Goal: Book appointment/travel/reservation

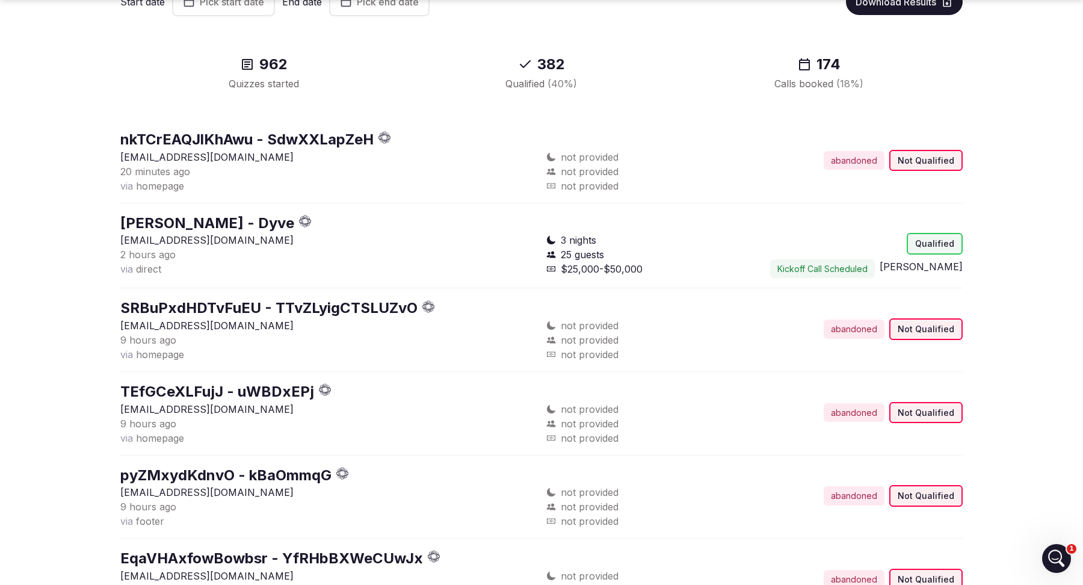
scroll to position [131, 0]
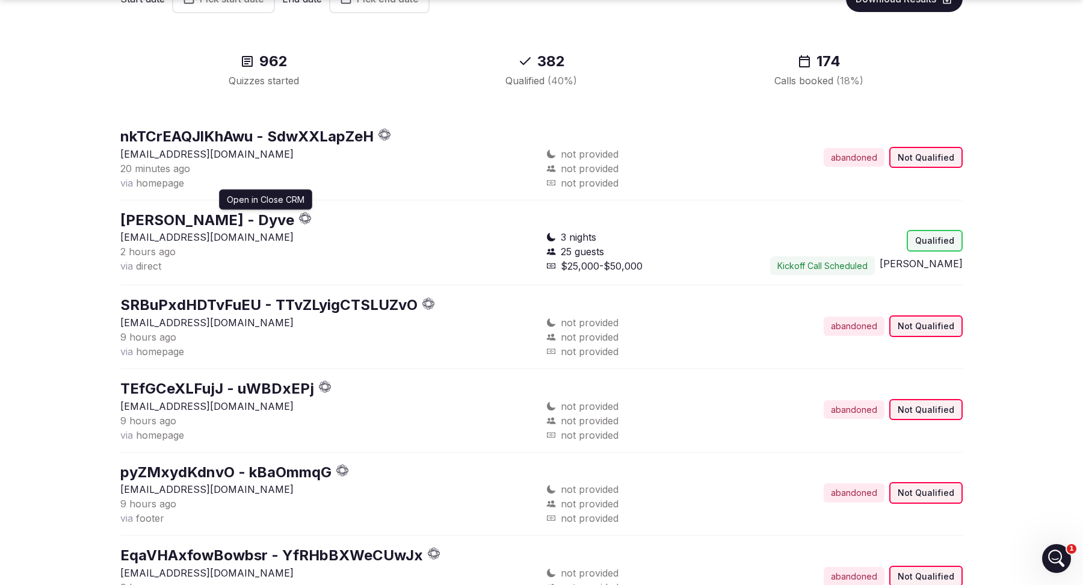
click at [307, 220] on icon "button" at bounding box center [307, 220] width 1 height 1
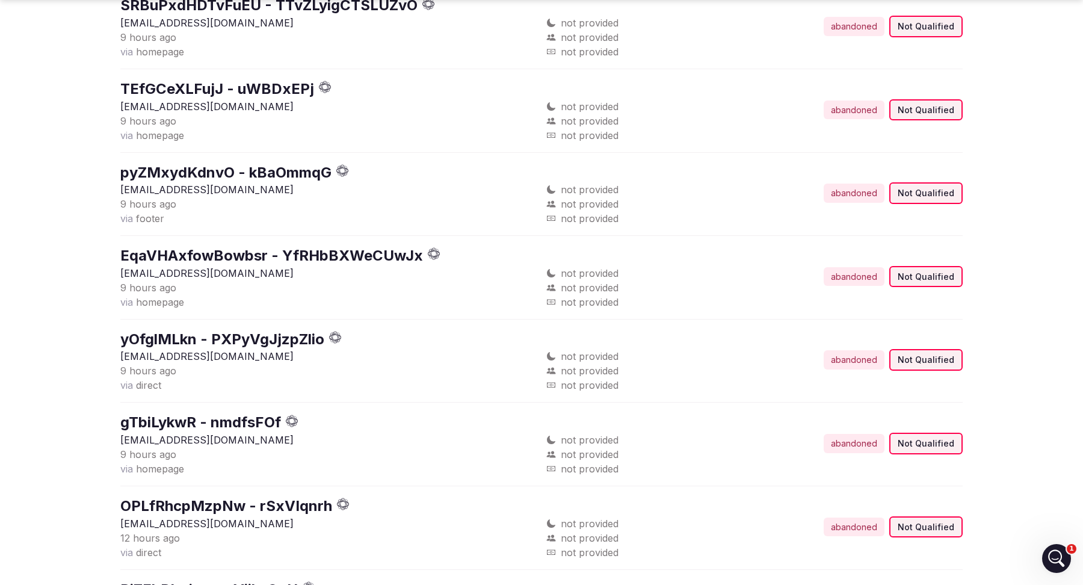
scroll to position [0, 0]
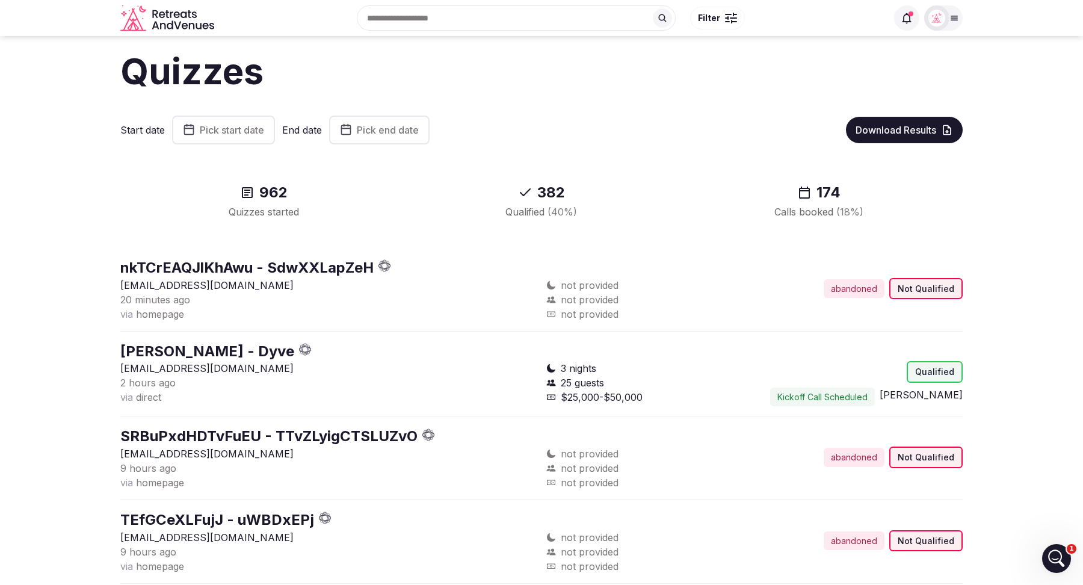
click at [211, 131] on span "Pick start date" at bounding box center [232, 130] width 64 height 12
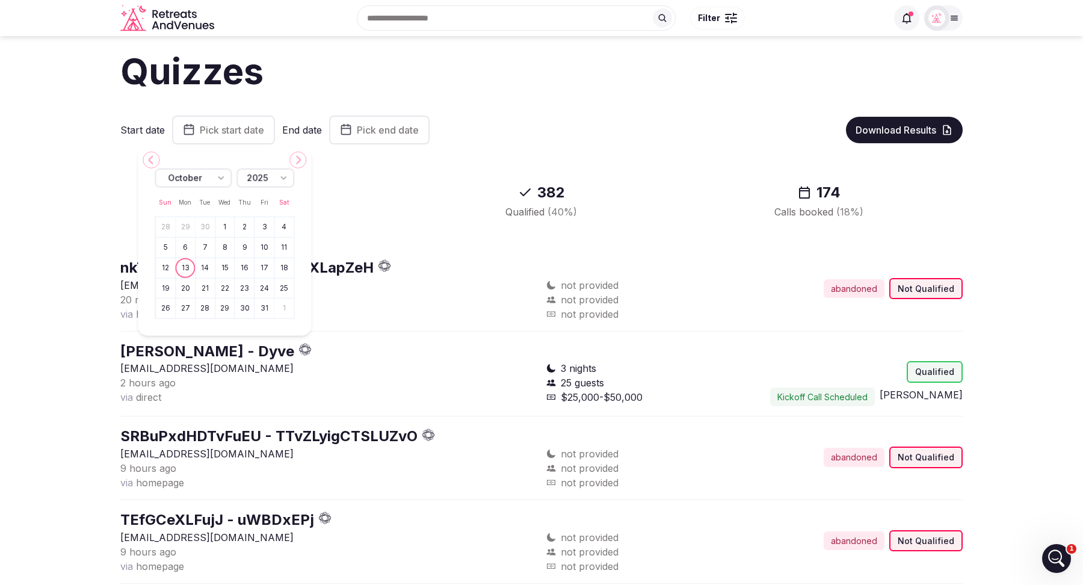
click at [187, 247] on button "6" at bounding box center [185, 247] width 17 height 17
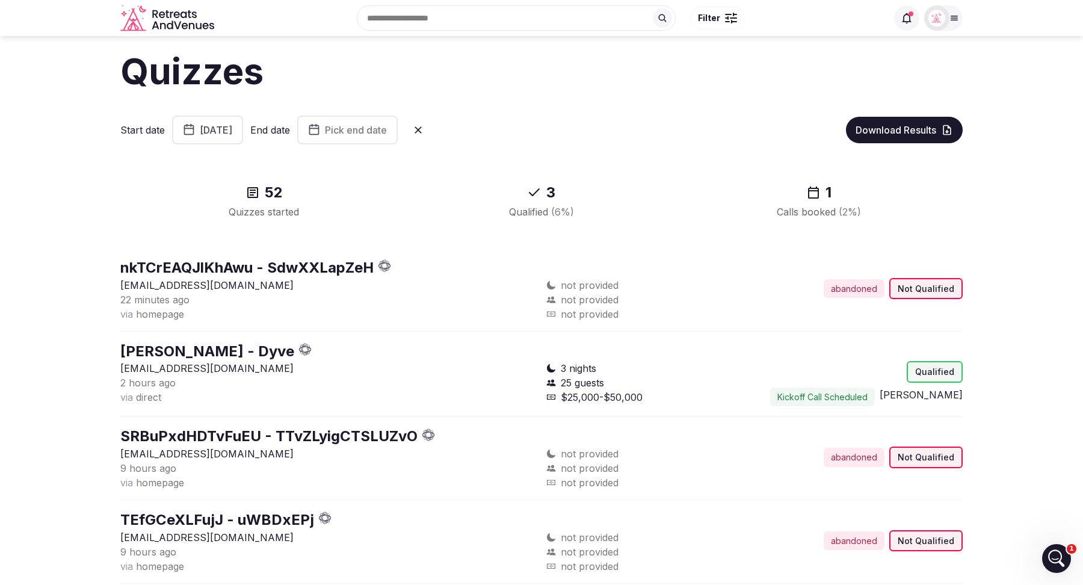
click at [374, 126] on button "Pick end date" at bounding box center [347, 129] width 100 height 29
click at [342, 264] on button "12" at bounding box center [341, 267] width 17 height 17
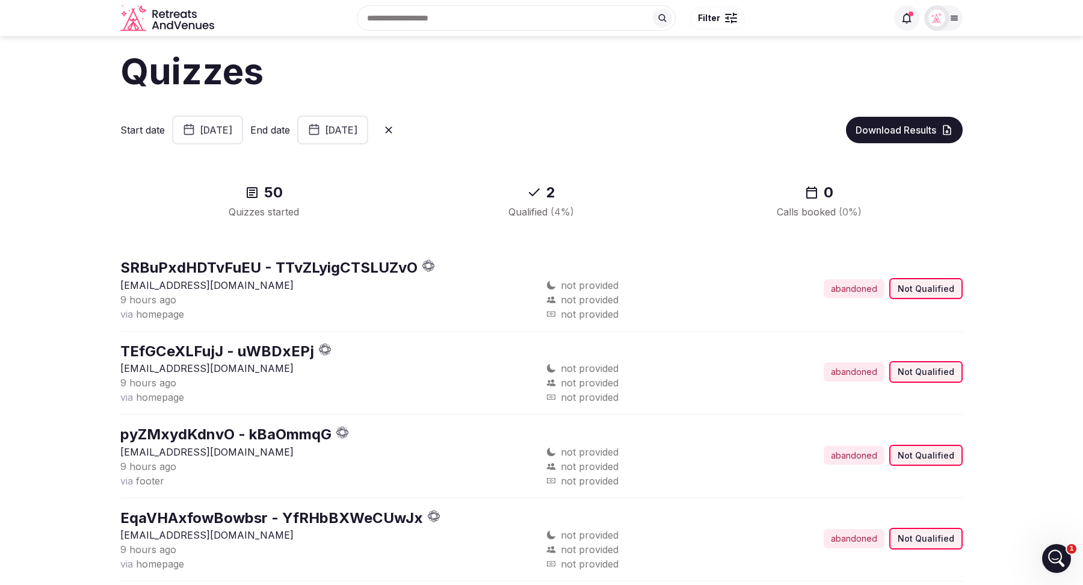
click at [906, 22] on icon at bounding box center [906, 18] width 9 height 10
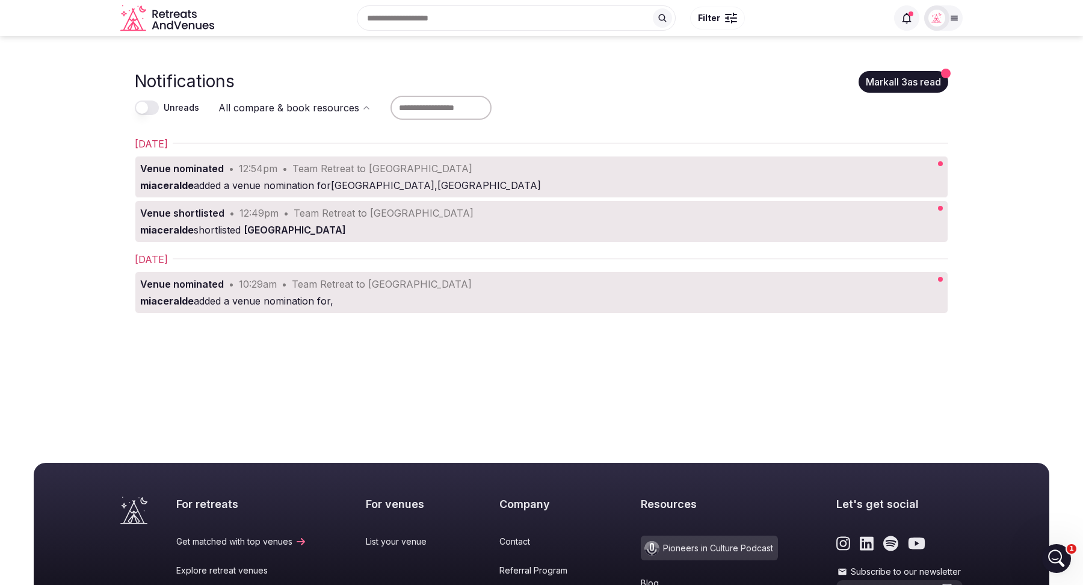
click at [550, 232] on div "miaceralde shortlisted [GEOGRAPHIC_DATA]" at bounding box center [502, 230] width 724 height 14
